Goal: Navigation & Orientation: Find specific page/section

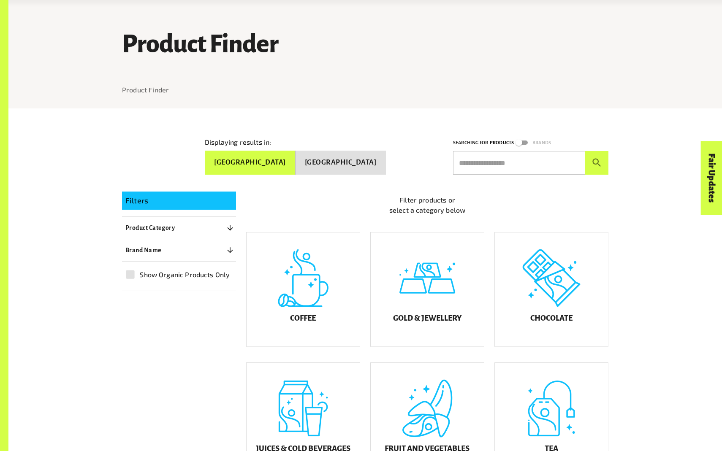
scroll to position [120, 0]
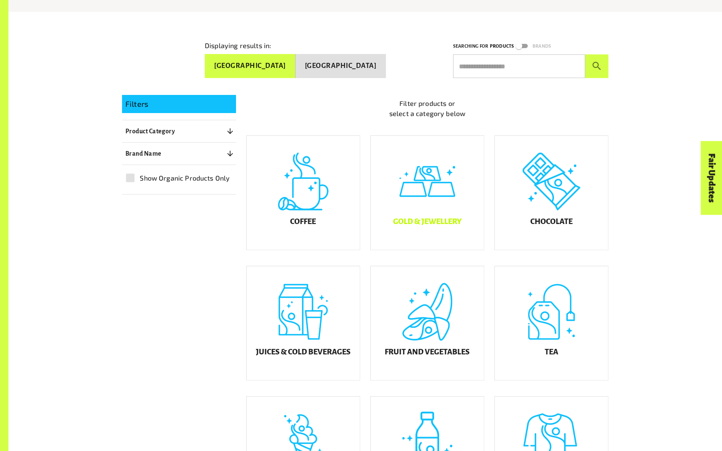
click at [426, 199] on div "Gold & Jewellery" at bounding box center [427, 193] width 113 height 114
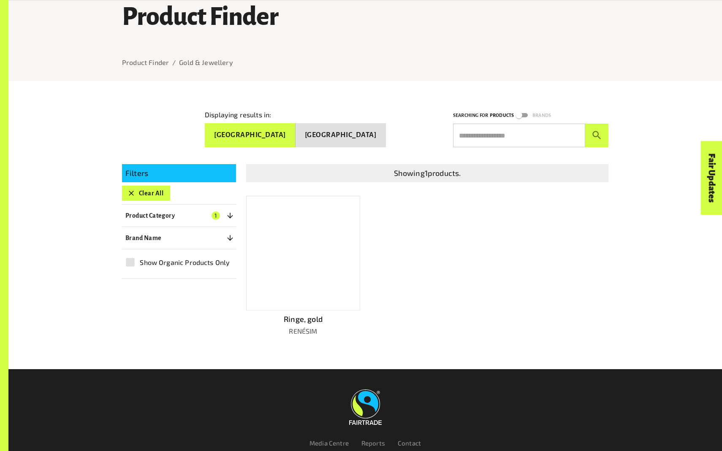
scroll to position [134, 0]
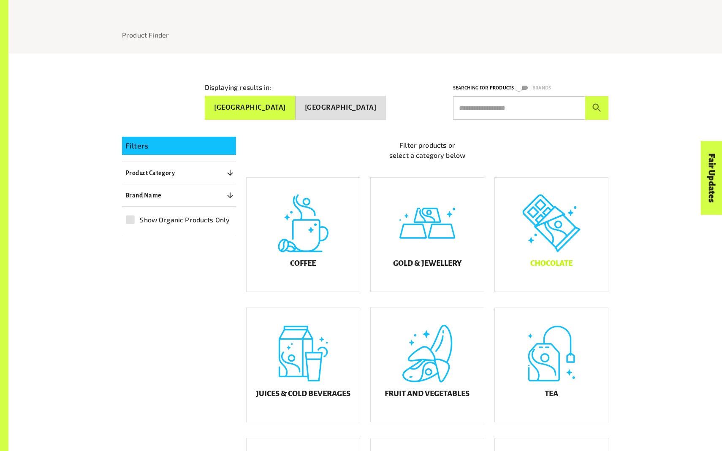
click at [525, 251] on div "Chocolate" at bounding box center [551, 235] width 113 height 114
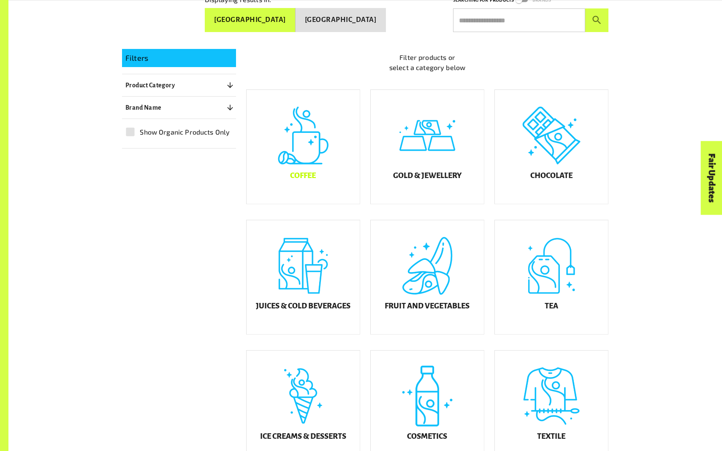
click at [327, 182] on div "Coffee" at bounding box center [303, 147] width 113 height 114
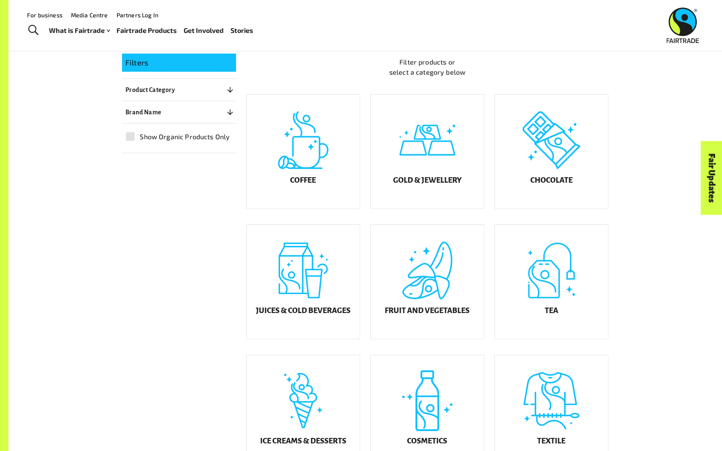
scroll to position [192, 0]
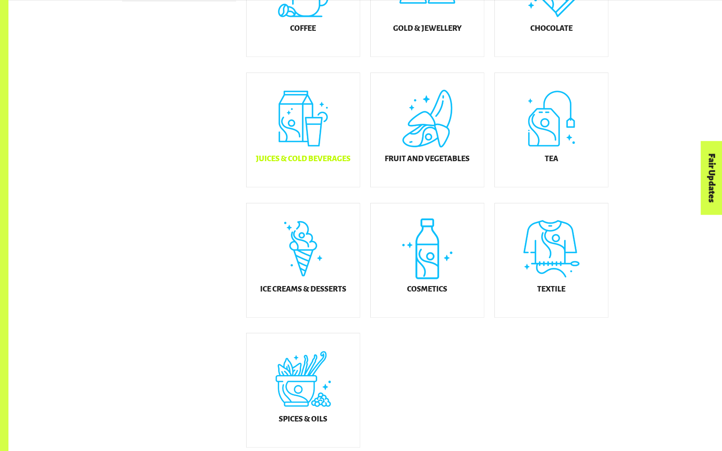
click at [336, 138] on div "Juices & Cold Beverages" at bounding box center [303, 130] width 113 height 114
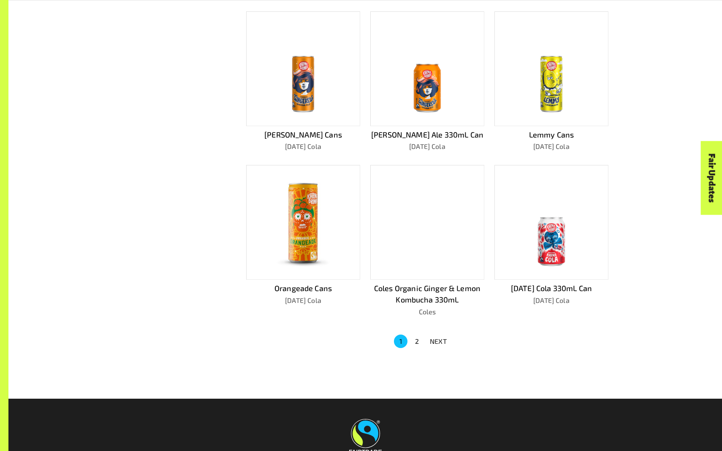
scroll to position [525, 0]
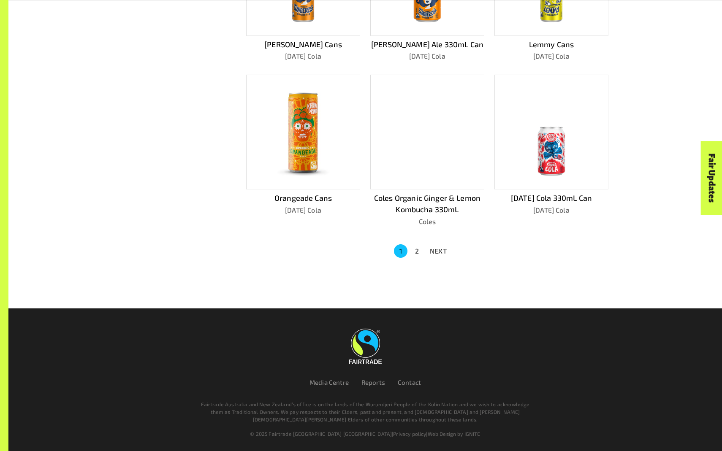
click at [417, 250] on button "2" at bounding box center [417, 251] width 14 height 14
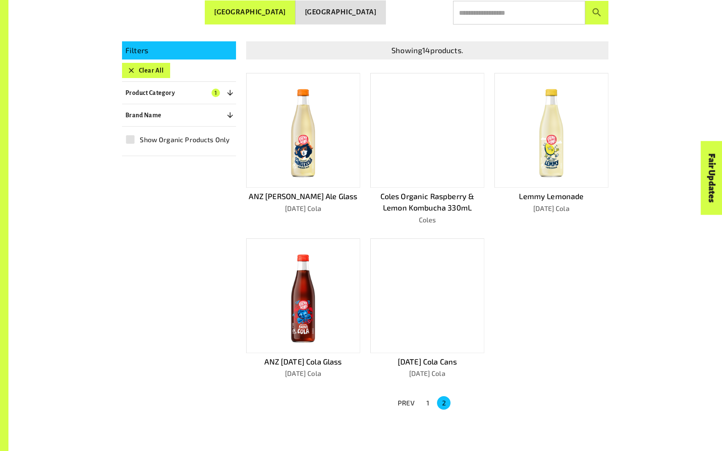
scroll to position [201, 0]
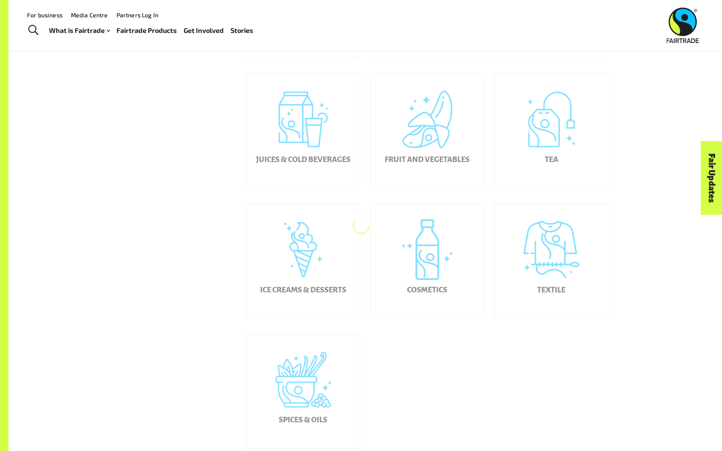
scroll to position [340, 0]
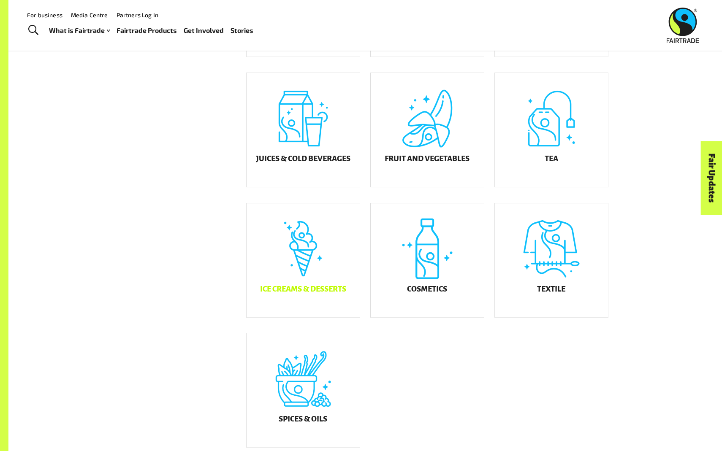
click at [291, 272] on div "Ice Creams & Desserts" at bounding box center [303, 260] width 113 height 114
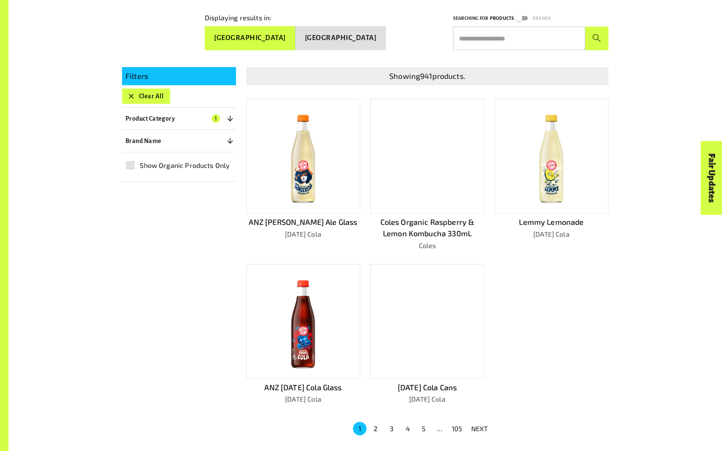
scroll to position [175, 0]
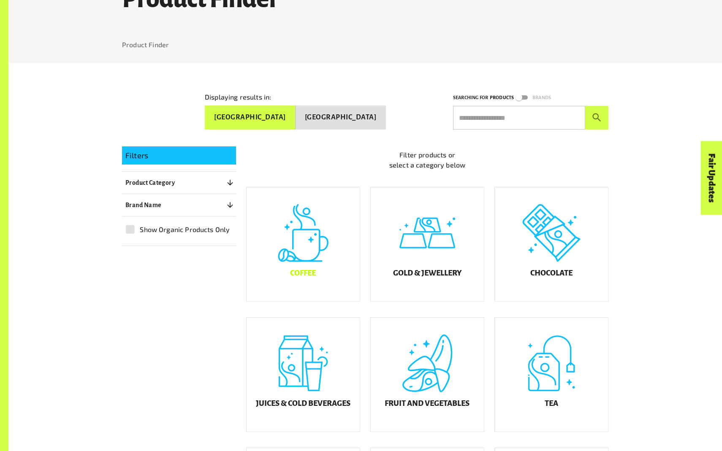
scroll to position [124, 0]
